Goal: Task Accomplishment & Management: Manage account settings

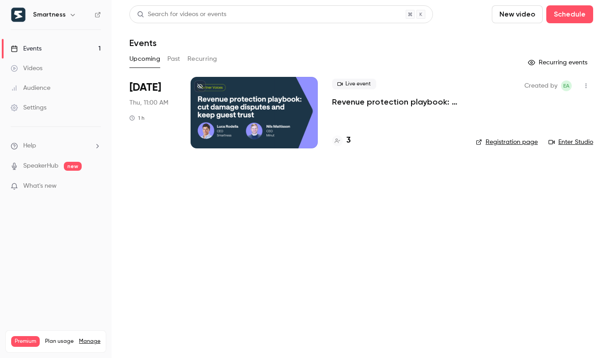
click at [201, 60] on button "Recurring" at bounding box center [202, 59] width 30 height 14
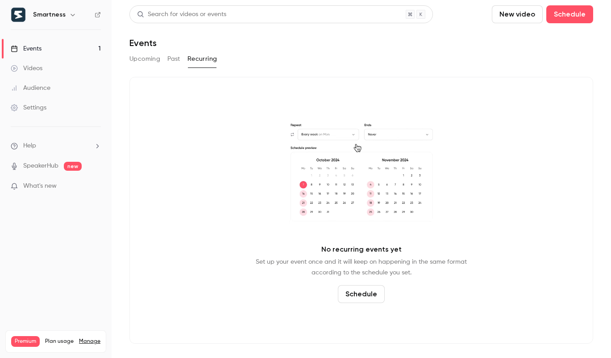
click at [44, 5] on nav "Smartness Events 1 Videos Audience Settings Help SpeakerHub new What's new Prem…" at bounding box center [56, 179] width 112 height 358
click at [44, 12] on h6 "Smartness" at bounding box center [49, 14] width 33 height 9
click at [72, 16] on icon "button" at bounding box center [72, 14] width 7 height 7
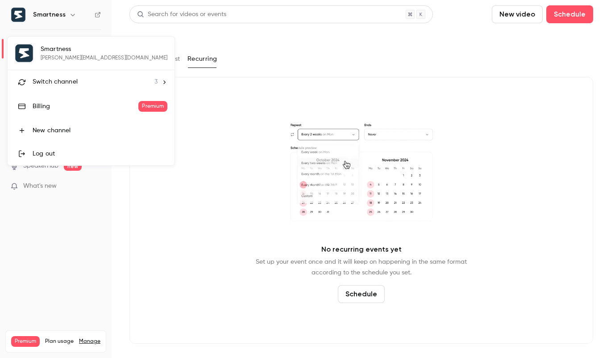
click at [84, 84] on div "Switch channel 3" at bounding box center [95, 81] width 125 height 9
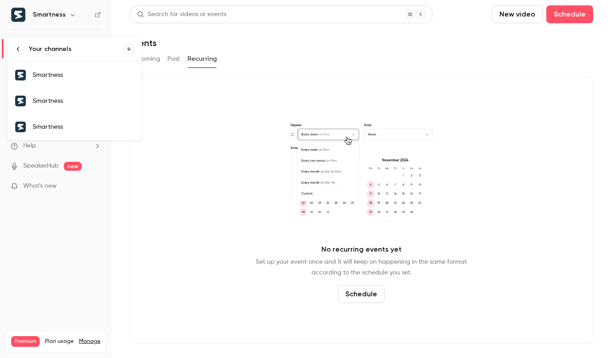
click at [83, 58] on li "Your channels" at bounding box center [75, 49] width 134 height 25
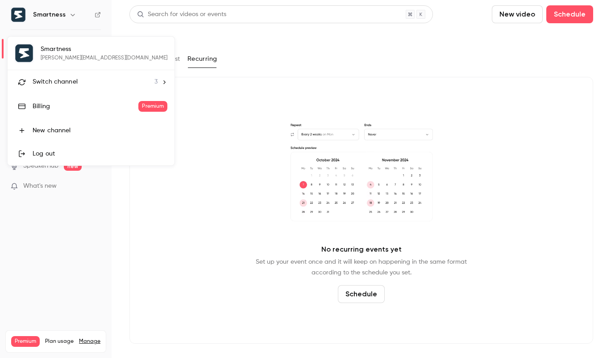
click at [83, 58] on div "Smartness [PERSON_NAME][EMAIL_ADDRESS][DOMAIN_NAME] Switch channel 3 Billing Pr…" at bounding box center [91, 101] width 167 height 129
click at [80, 81] on div "Switch channel 3" at bounding box center [95, 81] width 125 height 9
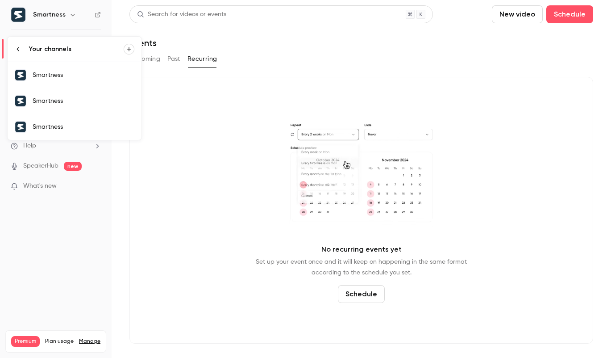
click at [80, 81] on link "Smartness" at bounding box center [75, 75] width 134 height 26
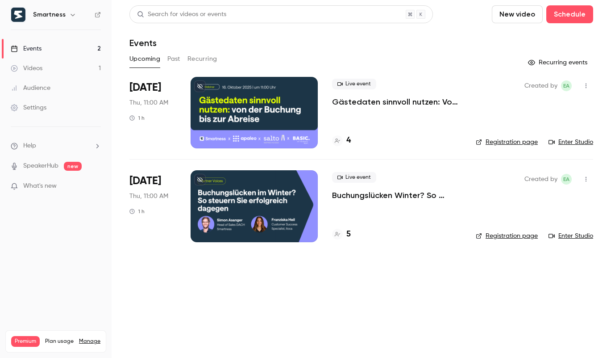
click at [176, 61] on button "Past" at bounding box center [173, 59] width 13 height 14
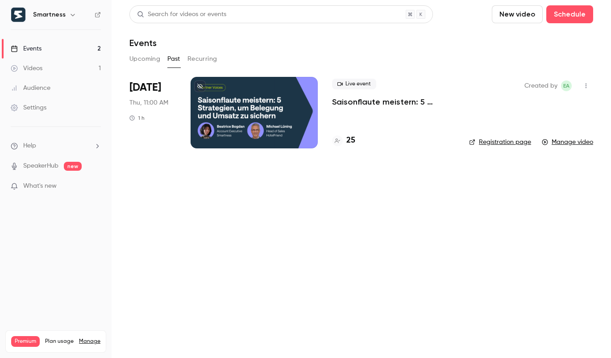
click at [262, 114] on div at bounding box center [254, 112] width 127 height 71
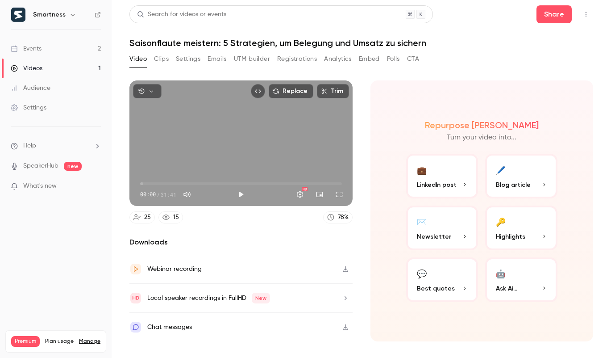
click at [592, 10] on button "Top Bar Actions" at bounding box center [586, 14] width 14 height 14
click at [424, 52] on div at bounding box center [305, 179] width 611 height 358
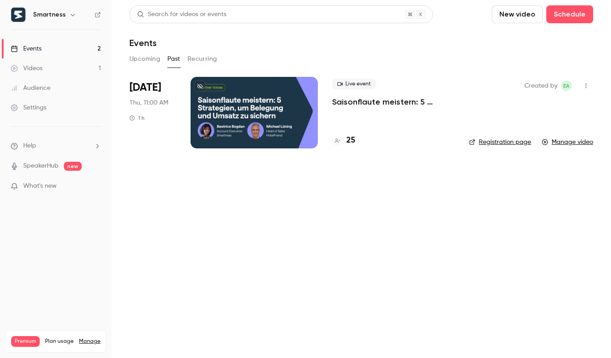
click at [594, 89] on main "Search for videos or events New video Schedule Events Upcoming Past Recurring […" at bounding box center [361, 179] width 499 height 358
click at [588, 88] on icon "button" at bounding box center [585, 86] width 7 height 6
click at [567, 110] on div "Share" at bounding box center [552, 108] width 68 height 9
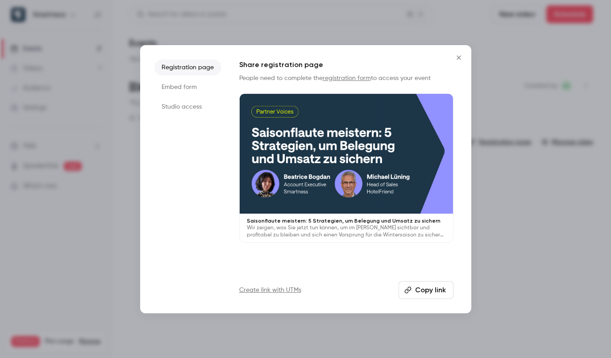
click at [420, 290] on button "Copy link" at bounding box center [426, 290] width 55 height 18
drag, startPoint x: 462, startPoint y: 59, endPoint x: 445, endPoint y: 61, distance: 17.5
click at [462, 59] on icon "Close" at bounding box center [458, 57] width 11 height 7
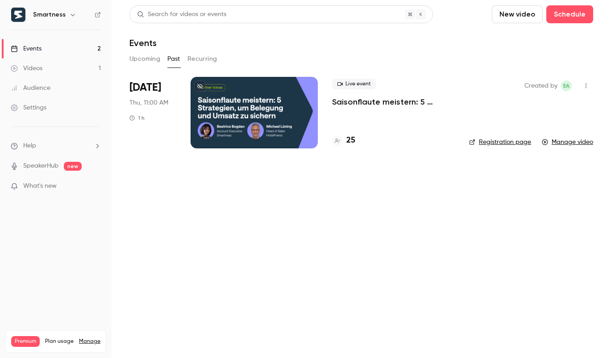
click at [478, 95] on div "Created by EA Registration page Manage video" at bounding box center [531, 112] width 124 height 71
click at [265, 122] on div at bounding box center [254, 112] width 127 height 71
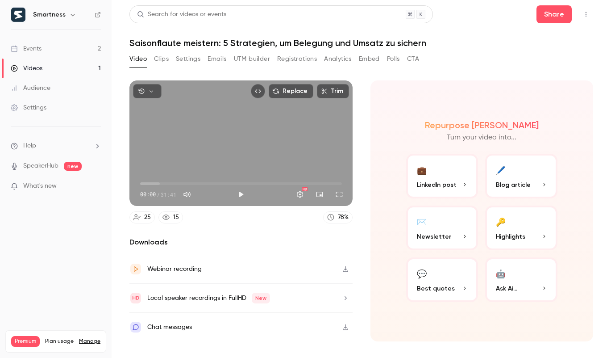
click at [191, 64] on button "Settings" at bounding box center [188, 59] width 25 height 14
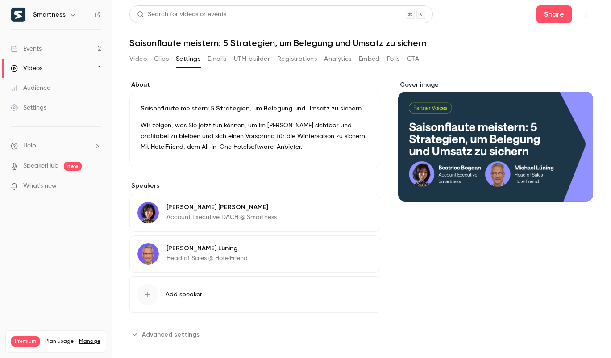
click at [577, 183] on icon "Cover image" at bounding box center [577, 185] width 6 height 6
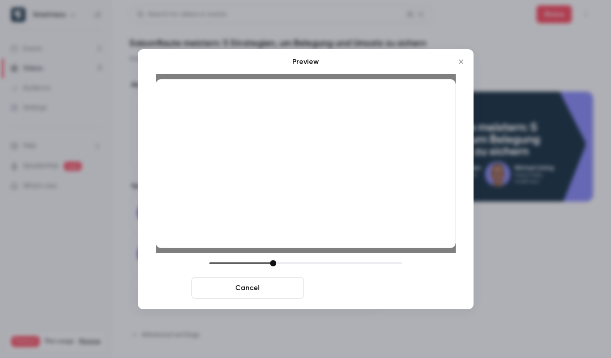
click at [341, 287] on button "Save cover" at bounding box center [364, 287] width 112 height 21
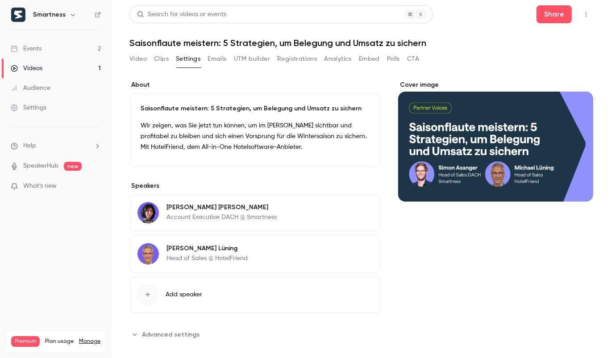
click at [176, 219] on p "Account Executive DACH @ Smartness" at bounding box center [221, 216] width 110 height 9
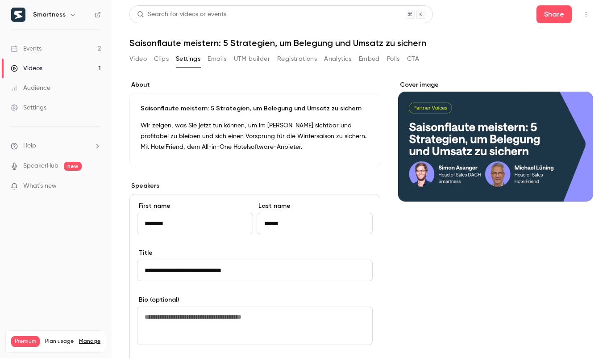
click at [439, 272] on div "Cover image" at bounding box center [495, 321] width 195 height 482
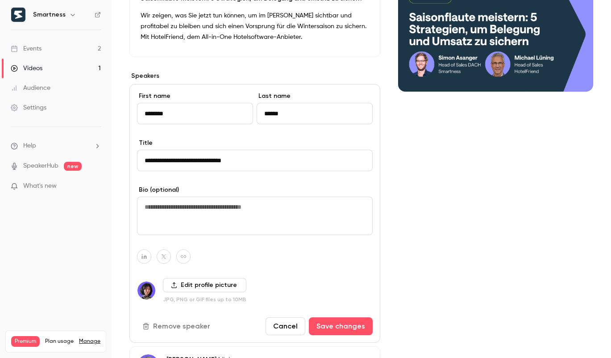
scroll to position [226, 0]
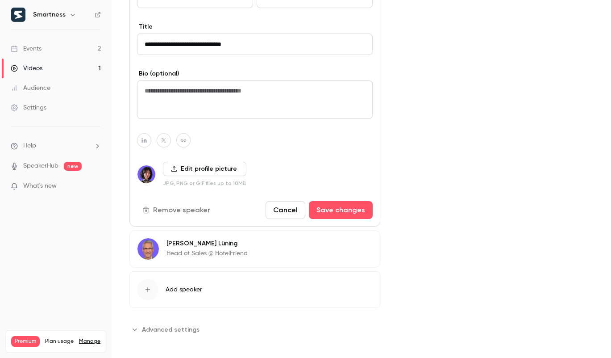
click at [153, 295] on div "button" at bounding box center [147, 289] width 21 height 21
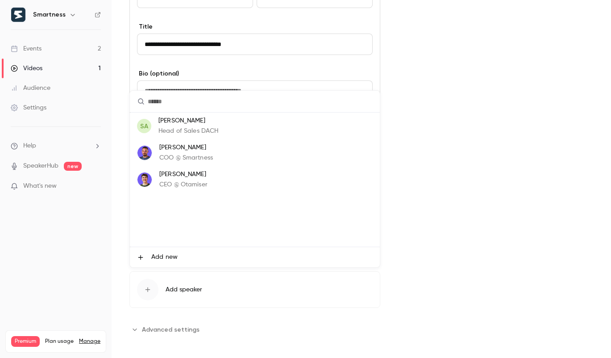
click at [184, 130] on p "Head of Sales DACH" at bounding box center [188, 130] width 60 height 9
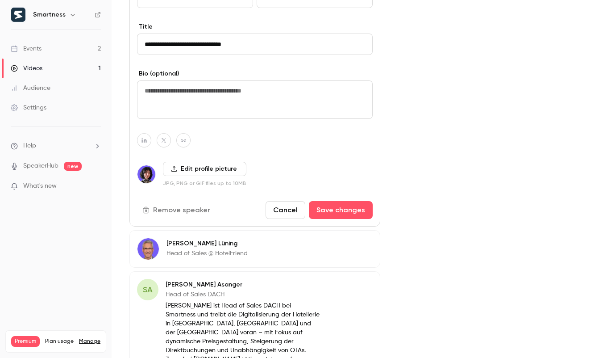
click at [283, 214] on button "Cancel" at bounding box center [286, 210] width 40 height 18
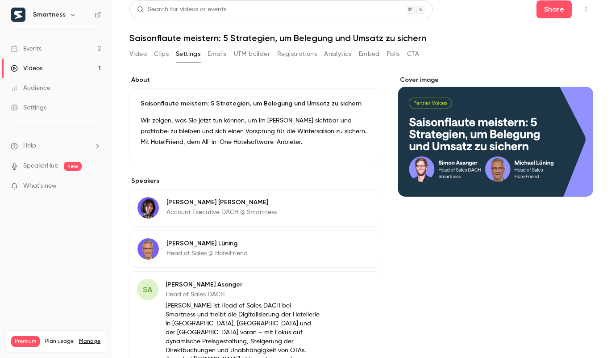
click at [147, 292] on span "SA" at bounding box center [148, 289] width 10 height 12
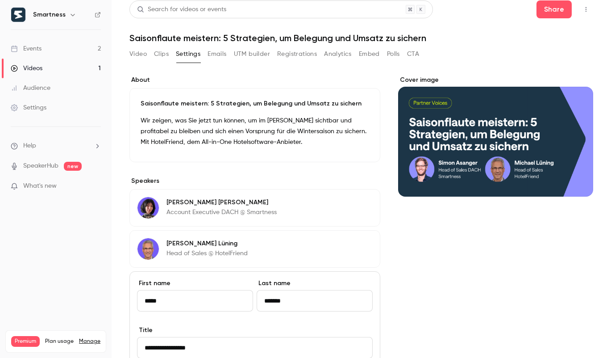
scroll to position [267, 0]
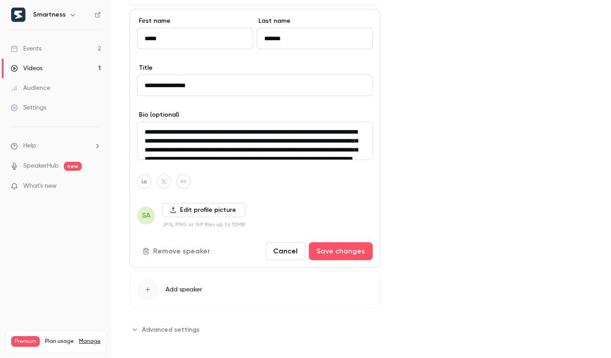
click at [207, 210] on label "Edit profile picture" at bounding box center [203, 210] width 83 height 14
click at [0, 0] on input "Edit profile picture" at bounding box center [0, 0] width 0 height 0
click at [206, 212] on label "Edit profile picture" at bounding box center [203, 210] width 83 height 14
click at [0, 0] on input "Edit profile picture" at bounding box center [0, 0] width 0 height 0
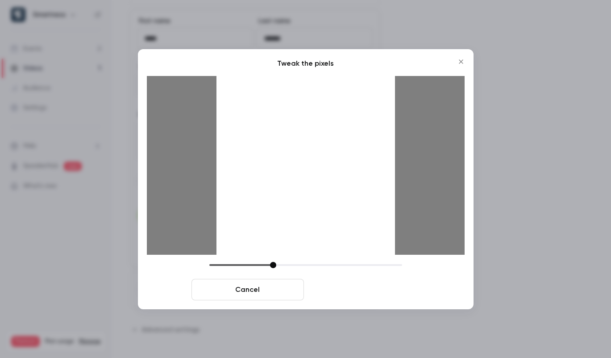
click at [334, 287] on button "Crop and save" at bounding box center [364, 289] width 112 height 21
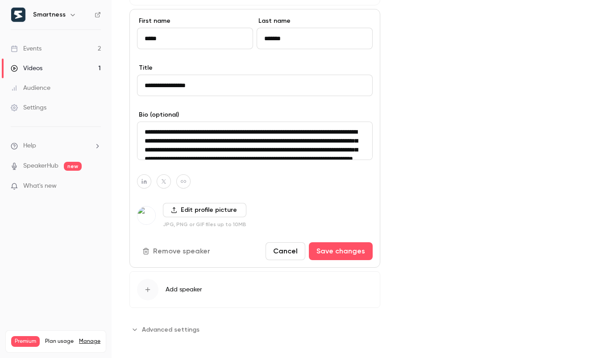
click at [278, 134] on textarea "**********" at bounding box center [255, 140] width 236 height 38
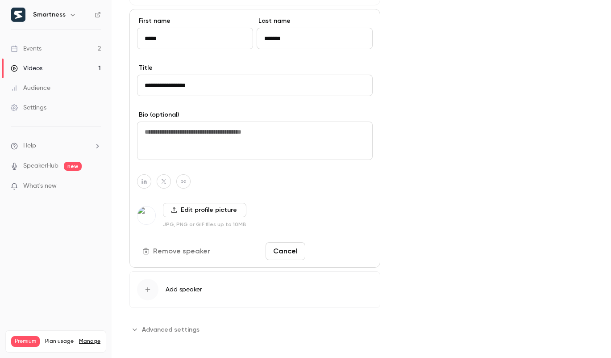
click at [323, 250] on button "Save changes" at bounding box center [341, 251] width 64 height 18
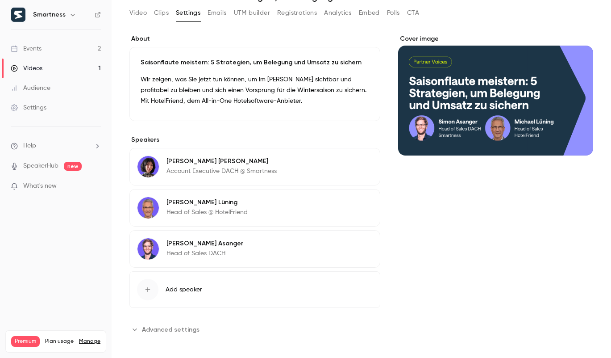
scroll to position [46, 0]
click at [351, 164] on icon "button" at bounding box center [347, 162] width 7 height 7
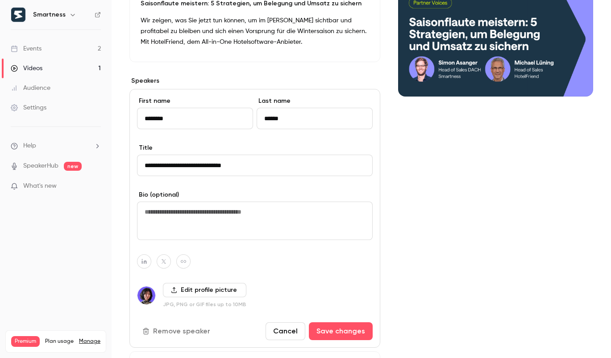
scroll to position [123, 0]
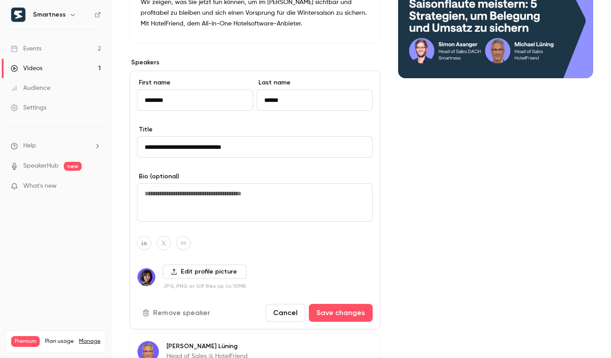
drag, startPoint x: 332, startPoint y: 316, endPoint x: 205, endPoint y: 305, distance: 127.7
click at [205, 305] on div "Remove speaker Cancel Save changes" at bounding box center [255, 313] width 236 height 18
click at [194, 309] on button "Remove speaker" at bounding box center [177, 313] width 80 height 18
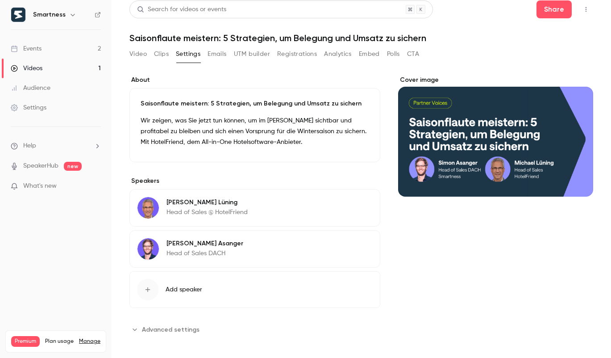
scroll to position [5, 0]
click at [358, 246] on button "Edit" at bounding box center [356, 244] width 33 height 14
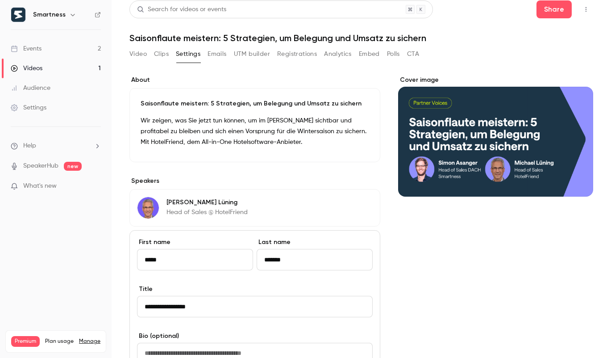
scroll to position [82, 0]
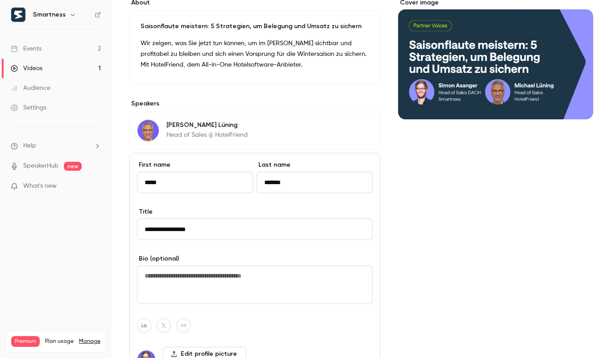
click at [279, 232] on input "**********" at bounding box center [255, 228] width 236 height 21
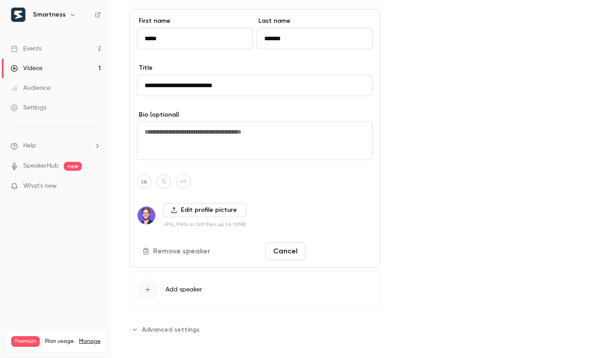
type input "**********"
click at [357, 253] on button "Save changes" at bounding box center [341, 251] width 64 height 18
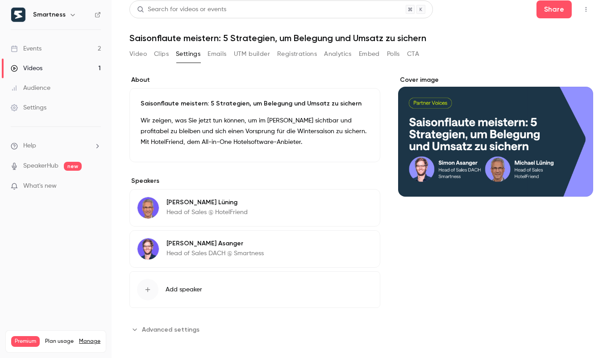
scroll to position [0, 0]
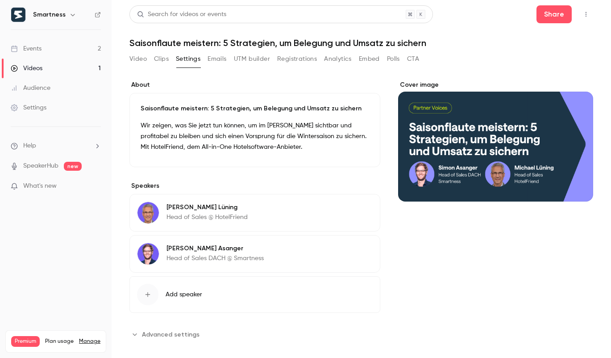
click at [309, 58] on button "Registrations" at bounding box center [297, 59] width 40 height 14
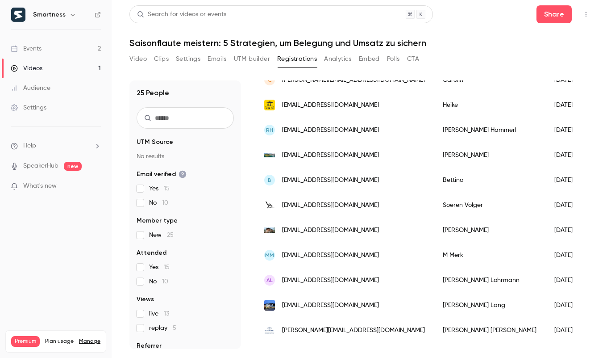
scroll to position [349, 0]
